Goal: Task Accomplishment & Management: Use online tool/utility

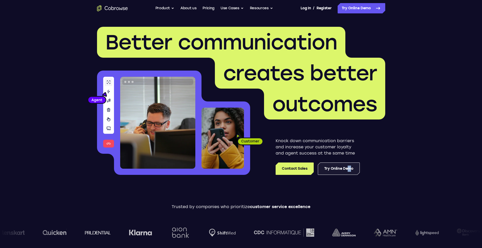
click at [351, 170] on link "Try Online Demo" at bounding box center [339, 168] width 42 height 12
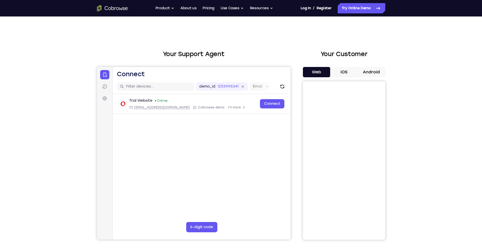
click at [368, 69] on button "Android" at bounding box center [371, 72] width 28 height 10
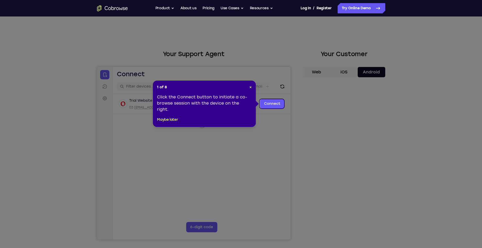
click at [233, 132] on icon at bounding box center [243, 124] width 486 height 248
click at [272, 102] on link "Connect" at bounding box center [271, 103] width 24 height 9
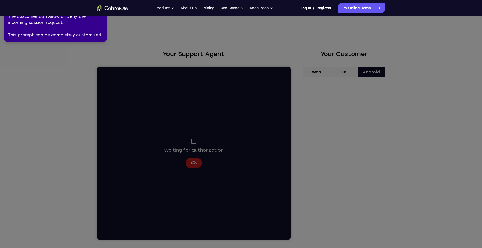
click at [189, 164] on icon at bounding box center [242, 123] width 488 height 250
click at [144, 21] on icon at bounding box center [242, 123] width 488 height 250
click at [355, 117] on icon at bounding box center [242, 123] width 488 height 250
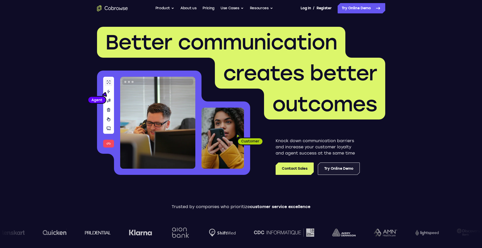
click at [332, 166] on link "Try Online Demo" at bounding box center [339, 168] width 42 height 12
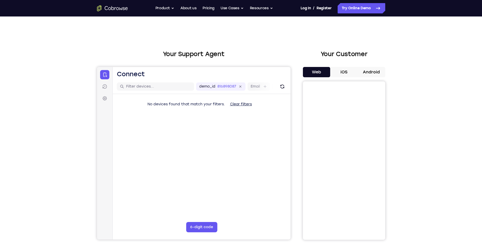
click at [370, 71] on button "Android" at bounding box center [371, 72] width 28 height 10
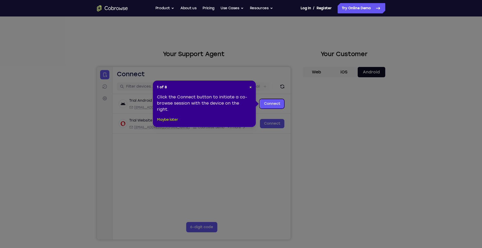
click at [175, 121] on button "Maybe later" at bounding box center [167, 119] width 21 height 6
